Goal: Find specific page/section: Find specific page/section

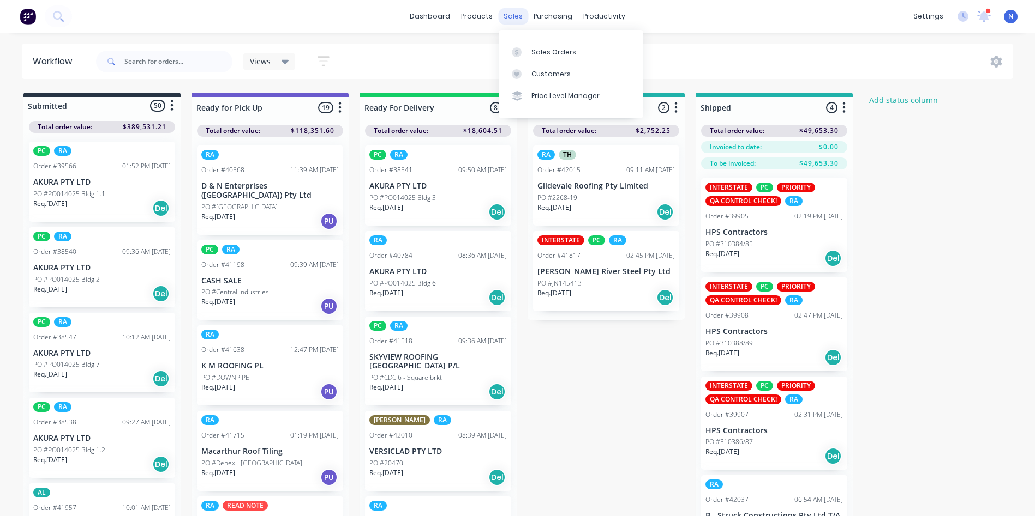
click at [509, 18] on div "sales" at bounding box center [513, 16] width 30 height 16
click at [532, 52] on div "Sales Orders" at bounding box center [553, 52] width 45 height 10
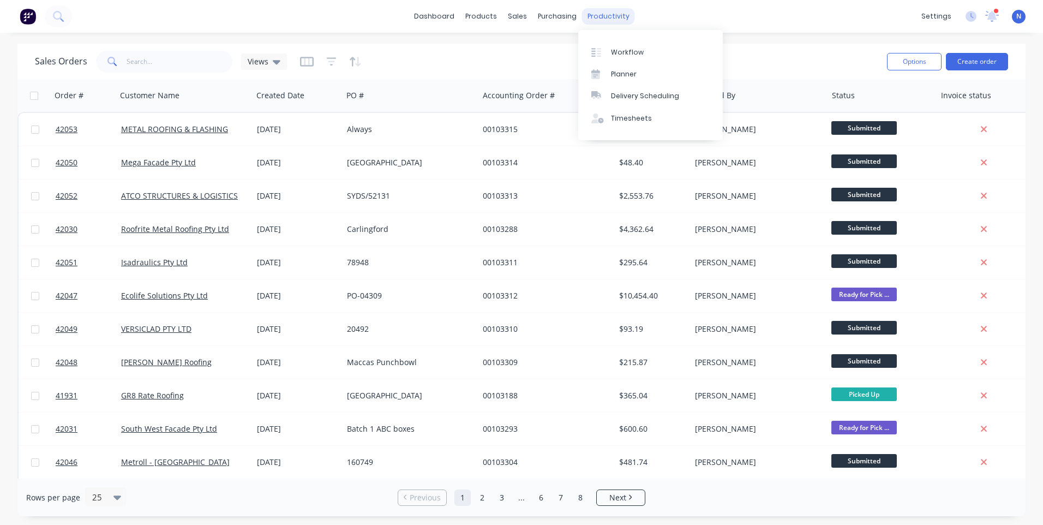
click at [594, 19] on div "productivity" at bounding box center [608, 16] width 53 height 16
click at [636, 53] on div "Workflow" at bounding box center [627, 52] width 33 height 10
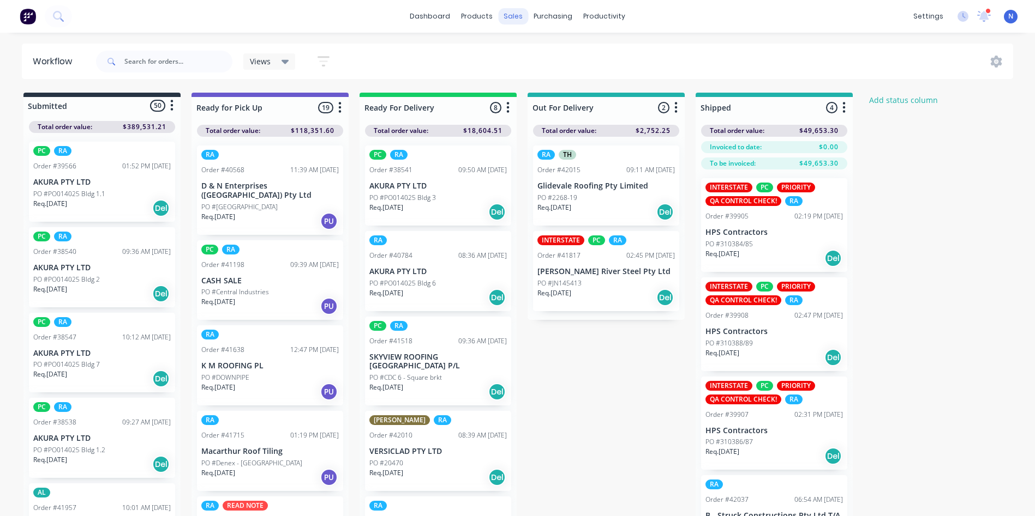
click at [512, 17] on div "sales" at bounding box center [513, 16] width 30 height 16
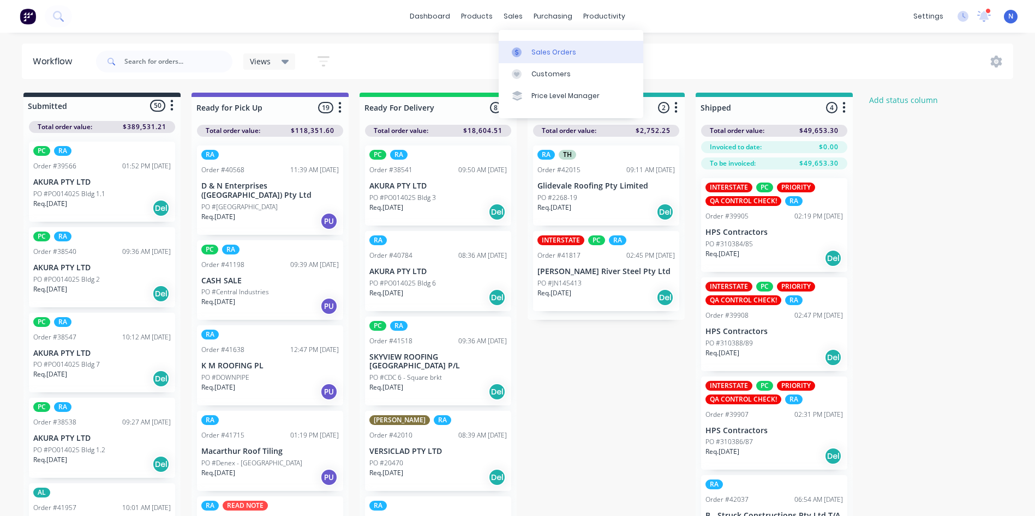
click at [545, 51] on div "Sales Orders" at bounding box center [553, 52] width 45 height 10
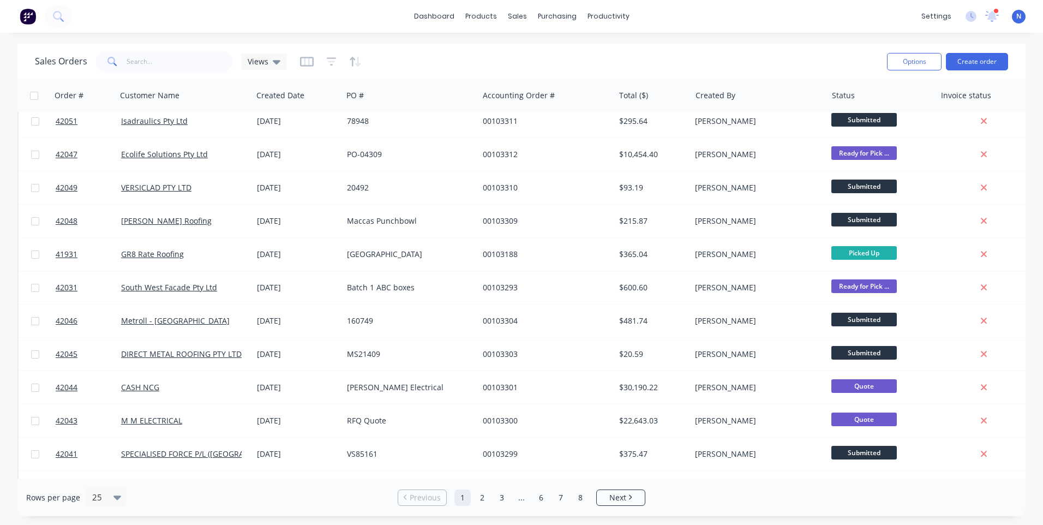
scroll to position [218, 0]
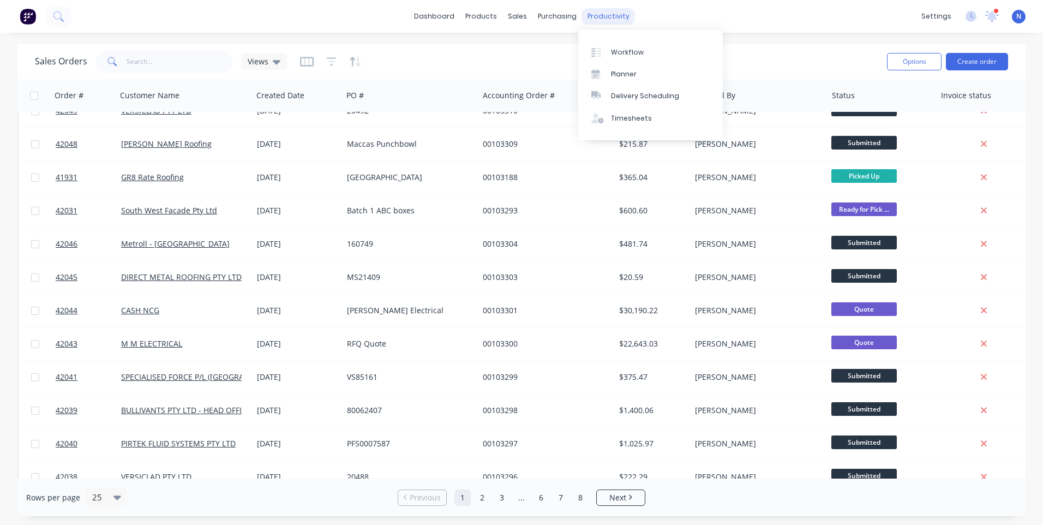
click at [617, 19] on div "productivity" at bounding box center [608, 16] width 53 height 16
click at [630, 50] on div "Workflow" at bounding box center [627, 52] width 33 height 10
